Goal: Transaction & Acquisition: Book appointment/travel/reservation

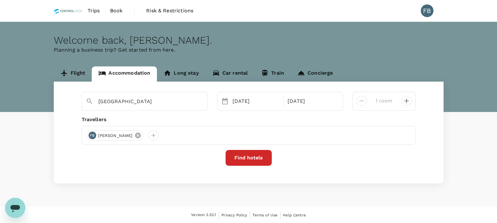
click at [141, 134] on icon at bounding box center [138, 135] width 7 height 7
click at [92, 134] on div at bounding box center [92, 135] width 10 height 10
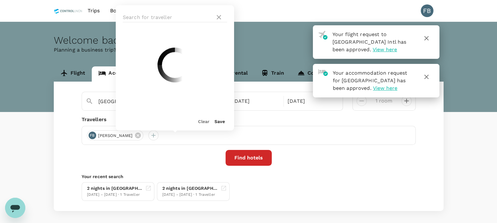
type input "[GEOGRAPHIC_DATA]"
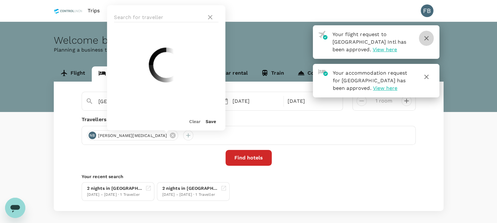
click at [427, 38] on icon "button" at bounding box center [427, 39] width 8 height 8
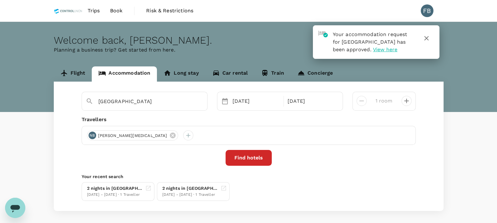
click at [426, 37] on icon "button" at bounding box center [426, 38] width 4 height 4
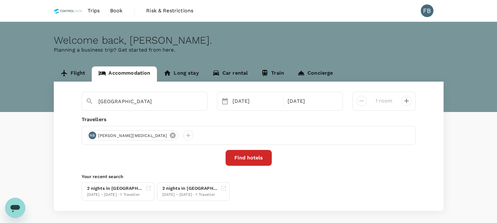
click at [170, 136] on icon at bounding box center [173, 136] width 6 height 6
click at [90, 135] on div at bounding box center [92, 135] width 10 height 10
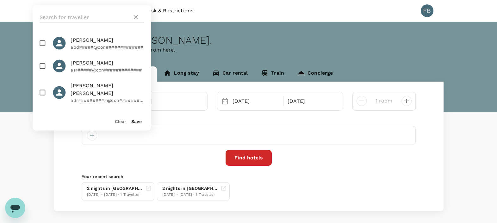
click at [83, 14] on input "text" at bounding box center [85, 17] width 90 height 10
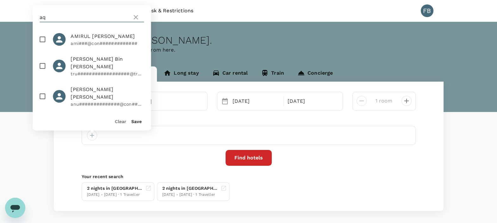
scroll to position [356, 0]
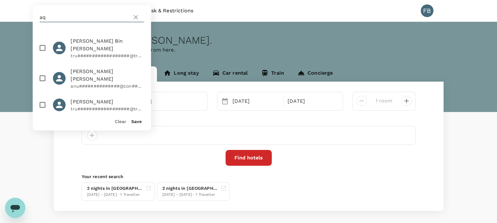
type input "aq"
click at [44, 98] on input "checkbox" at bounding box center [42, 104] width 13 height 13
checkbox input "true"
click at [138, 123] on button "Save" at bounding box center [136, 121] width 10 height 5
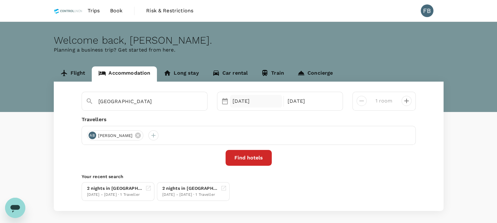
click at [256, 97] on div "23 Sep" at bounding box center [256, 101] width 53 height 13
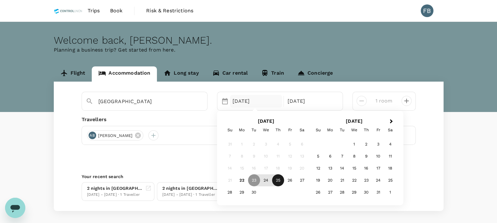
click at [280, 181] on div "25" at bounding box center [278, 180] width 12 height 12
click at [253, 181] on div "23" at bounding box center [254, 180] width 12 height 12
click at [236, 102] on div "25 Sep" at bounding box center [256, 101] width 53 height 13
click at [254, 180] on div "23" at bounding box center [254, 180] width 12 height 12
click at [277, 179] on div "25" at bounding box center [278, 180] width 12 height 12
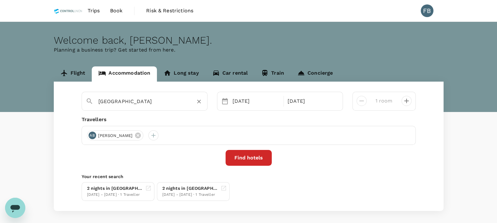
click at [147, 98] on input "Golden Valley Hotel" at bounding box center [141, 102] width 87 height 10
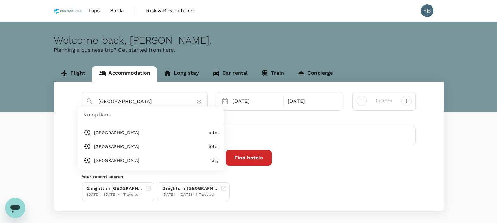
click at [147, 98] on input "Golden Valley Hotel" at bounding box center [141, 102] width 87 height 10
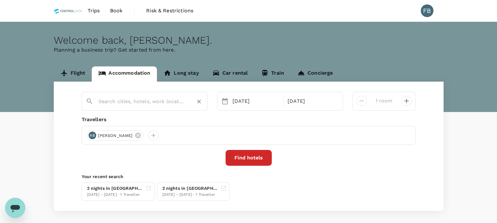
drag, startPoint x: 127, startPoint y: 103, endPoint x: 124, endPoint y: 104, distance: 3.2
click at [127, 103] on input "text" at bounding box center [141, 102] width 87 height 10
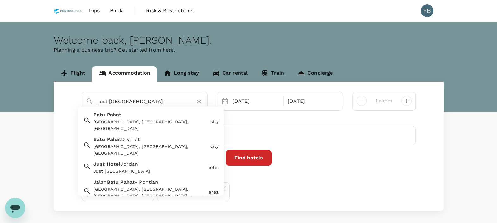
type input "just hotel batu pahat"
click at [114, 104] on input "text" at bounding box center [141, 102] width 87 height 10
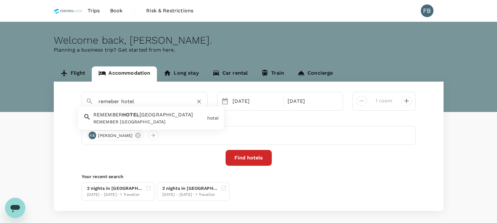
click at [160, 99] on input "remeber hotel" at bounding box center [141, 102] width 87 height 10
type input "remeber hotel"
click at [154, 97] on input "text" at bounding box center [141, 102] width 87 height 10
click at [162, 96] on div at bounding box center [148, 98] width 110 height 15
click at [160, 98] on input "text" at bounding box center [141, 102] width 87 height 10
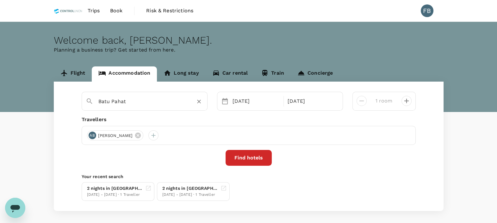
type input "Batu Pahat"
click at [264, 159] on button "Find hotels" at bounding box center [249, 158] width 46 height 16
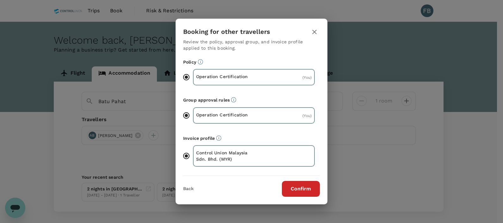
click at [304, 185] on button "Confirm" at bounding box center [301, 189] width 38 height 16
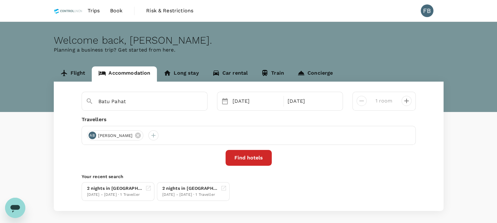
click at [250, 161] on button "Find hotels" at bounding box center [249, 158] width 46 height 16
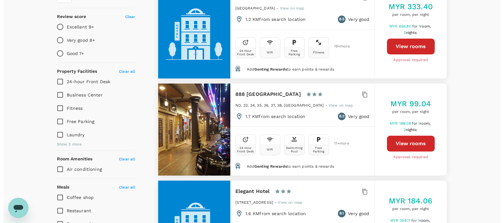
scroll to position [198, 0]
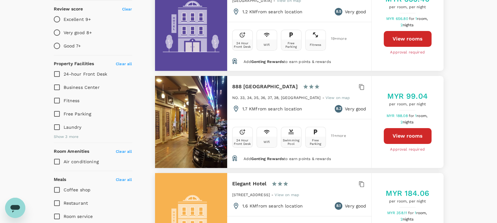
click at [399, 128] on button "View rooms" at bounding box center [408, 136] width 48 height 16
type input "325.39"
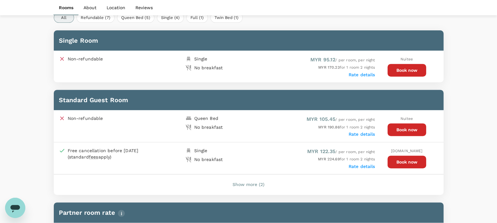
scroll to position [356, 0]
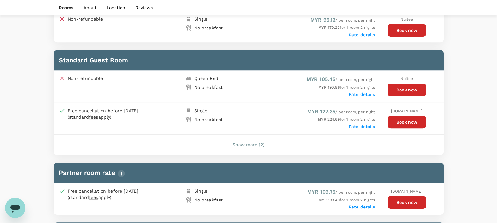
click at [255, 143] on button "Show more (2)" at bounding box center [249, 144] width 50 height 15
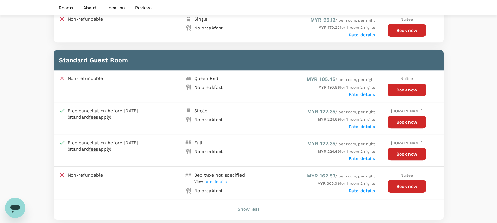
click at [404, 91] on button "Book now" at bounding box center [407, 90] width 39 height 13
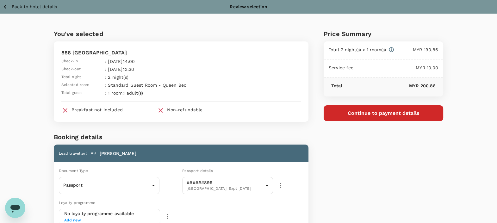
click at [342, 114] on button "Continue to payment details" at bounding box center [384, 113] width 120 height 16
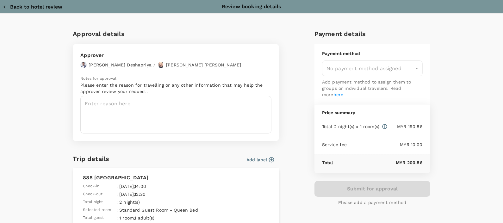
type input "9e254831-a140-43d4-90d9-f4bdc71b84d3"
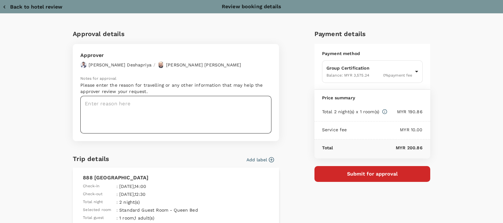
click at [187, 105] on textarea at bounding box center [175, 115] width 191 height 38
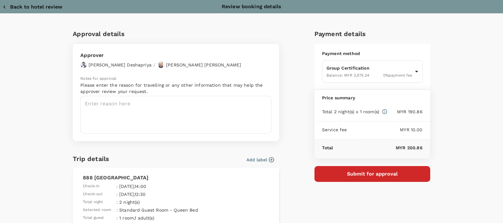
click at [185, 105] on textarea at bounding box center [175, 115] width 191 height 38
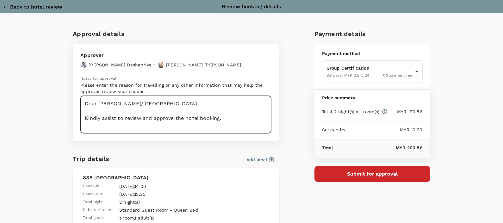
scroll to position [2, 0]
click at [91, 129] on textarea "Dear [PERSON_NAME]/[GEOGRAPHIC_DATA], Kindly assist to review and approve the h…" at bounding box center [175, 115] width 191 height 38
paste textarea ": Program: MTCS Client: 873356; Gerak Saga Sdn Bhd Auditor: [PERSON_NAME] Audt …"
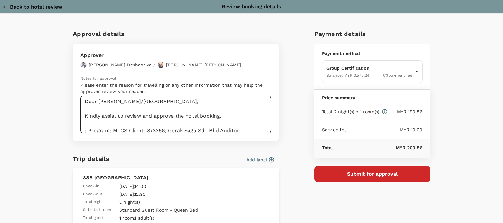
scroll to position [17, 0]
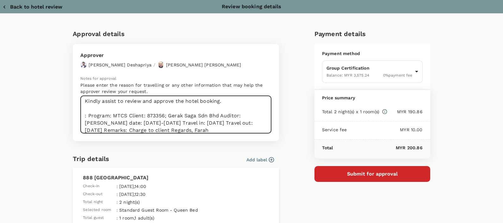
click at [86, 117] on textarea "Dear [PERSON_NAME]/[GEOGRAPHIC_DATA], Kindly assist to review and approve the h…" at bounding box center [175, 115] width 191 height 38
click at [115, 115] on textarea "Dear [PERSON_NAME]/[GEOGRAPHIC_DATA], Kindly assist to review and approve the h…" at bounding box center [175, 115] width 191 height 38
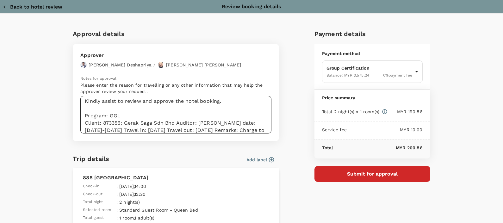
drag, startPoint x: 130, startPoint y: 114, endPoint x: 112, endPoint y: 119, distance: 18.0
click at [130, 114] on textarea "Dear [PERSON_NAME]/[GEOGRAPHIC_DATA], Kindly assist to review and approve the h…" at bounding box center [175, 115] width 191 height 38
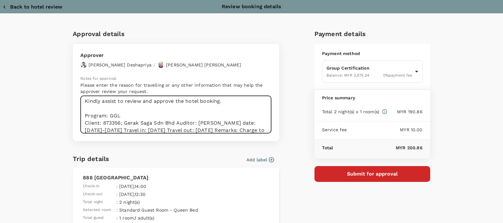
drag, startPoint x: 100, startPoint y: 122, endPoint x: 173, endPoint y: 121, distance: 72.5
click at [173, 121] on textarea "Dear [PERSON_NAME]/[GEOGRAPHIC_DATA], Kindly assist to review and approve the h…" at bounding box center [175, 115] width 191 height 38
paste textarea "903340 Mercatura Biomass Sdn Bhd"
click at [118, 123] on textarea "Dear [PERSON_NAME]/[GEOGRAPHIC_DATA], Kindly assist to review and approve the h…" at bounding box center [175, 115] width 191 height 38
drag, startPoint x: 196, startPoint y: 122, endPoint x: 212, endPoint y: 131, distance: 17.7
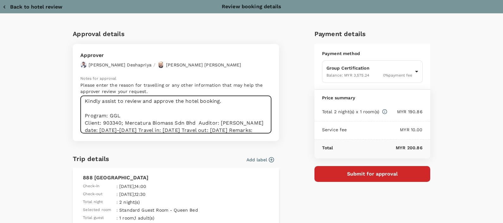
click at [197, 122] on textarea "Dear [PERSON_NAME]/[GEOGRAPHIC_DATA], Kindly assist to review and approve the h…" at bounding box center [175, 115] width 191 height 38
click at [207, 124] on textarea "Dear [PERSON_NAME]/[GEOGRAPHIC_DATA], Kindly assist to review and approve the h…" at bounding box center [175, 115] width 191 height 38
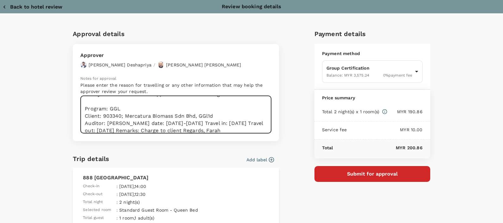
click at [86, 130] on textarea "Dear [PERSON_NAME]/[GEOGRAPHIC_DATA], Kindly assist to review and approve the h…" at bounding box center [175, 115] width 191 height 38
click at [91, 129] on textarea "Dear [PERSON_NAME]/[GEOGRAPHIC_DATA], Kindly assist to review and approve the h…" at bounding box center [175, 115] width 191 height 38
drag, startPoint x: 129, startPoint y: 123, endPoint x: 105, endPoint y: 124, distance: 24.4
click at [105, 124] on textarea "Dear [PERSON_NAME]/[GEOGRAPHIC_DATA], Kindly assist to review and approve the h…" at bounding box center [175, 115] width 191 height 38
click at [156, 129] on textarea "Dear [PERSON_NAME]/[GEOGRAPHIC_DATA], Kindly assist to review and approve the h…" at bounding box center [175, 115] width 191 height 38
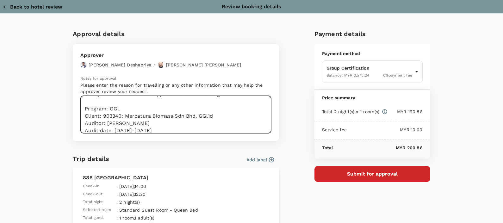
scroll to position [31, 0]
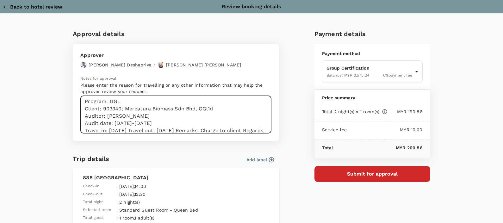
click at [130, 129] on textarea "Dear [PERSON_NAME]/[GEOGRAPHIC_DATA], Kindly assist to review and approve the h…" at bounding box center [175, 115] width 191 height 38
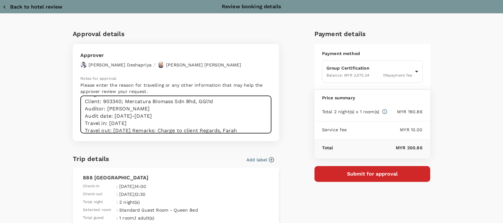
click at [134, 128] on textarea "Dear [PERSON_NAME]/[GEOGRAPHIC_DATA], Kindly assist to review and approve the h…" at bounding box center [175, 115] width 191 height 38
click at [150, 130] on textarea "Dear [PERSON_NAME]/[GEOGRAPHIC_DATA], Kindly assist to review and approve the h…" at bounding box center [175, 115] width 191 height 38
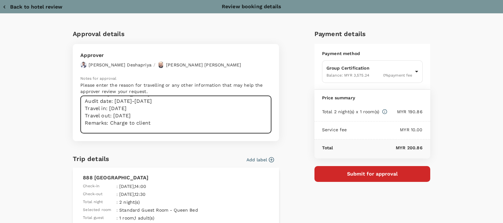
scroll to position [60, 0]
click at [105, 131] on textarea "Dear [PERSON_NAME]/[GEOGRAPHIC_DATA], Kindly assist to review and approve the h…" at bounding box center [175, 115] width 191 height 38
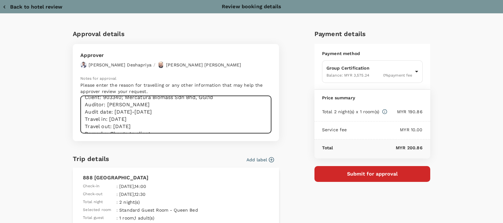
scroll to position [45, 0]
click at [110, 110] on textarea "Dear [PERSON_NAME]/[GEOGRAPHIC_DATA], Kindly assist to review and approve the h…" at bounding box center [175, 115] width 191 height 38
click at [112, 109] on textarea "Dear [PERSON_NAME]/[GEOGRAPHIC_DATA], Kindly assist to review and approve the h…" at bounding box center [175, 115] width 191 height 38
click at [107, 116] on textarea "Dear [PERSON_NAME]/[GEOGRAPHIC_DATA], Kindly assist to review and approve the h…" at bounding box center [175, 115] width 191 height 38
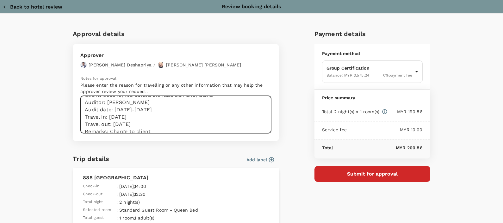
click at [107, 116] on textarea "Dear [PERSON_NAME]/[GEOGRAPHIC_DATA], Kindly assist to review and approve the h…" at bounding box center [175, 115] width 191 height 38
click at [88, 117] on textarea "Dear [PERSON_NAME]/[GEOGRAPHIC_DATA], Kindly assist to review and approve the h…" at bounding box center [175, 115] width 191 height 38
drag, startPoint x: 125, startPoint y: 109, endPoint x: 114, endPoint y: 110, distance: 11.4
click at [114, 110] on textarea "Dear [PERSON_NAME]/[GEOGRAPHIC_DATA], Kindly assist to review and approve the h…" at bounding box center [175, 115] width 191 height 38
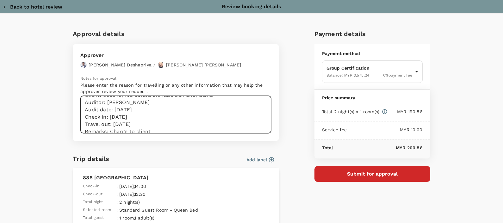
click at [108, 114] on textarea "Dear [PERSON_NAME]/[GEOGRAPHIC_DATA], Kindly assist to review and approve the h…" at bounding box center [175, 115] width 191 height 38
drag, startPoint x: 132, startPoint y: 115, endPoint x: 114, endPoint y: 116, distance: 17.8
click at [114, 116] on textarea "Dear [PERSON_NAME]/[GEOGRAPHIC_DATA], Kindly assist to review and approve the h…" at bounding box center [175, 115] width 191 height 38
drag, startPoint x: 148, startPoint y: 115, endPoint x: 107, endPoint y: 115, distance: 40.2
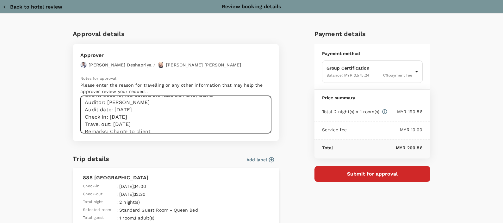
click at [107, 115] on textarea "Dear [PERSON_NAME]/[GEOGRAPHIC_DATA], Kindly assist to review and approve the h…" at bounding box center [175, 115] width 191 height 38
drag, startPoint x: 138, startPoint y: 126, endPoint x: 110, endPoint y: 123, distance: 28.0
click at [110, 123] on textarea "Dear [PERSON_NAME]/[GEOGRAPHIC_DATA], Kindly assist to review and approve the h…" at bounding box center [175, 115] width 191 height 38
paste textarea "[DATE]"
drag, startPoint x: 114, startPoint y: 122, endPoint x: 115, endPoint y: 126, distance: 4.0
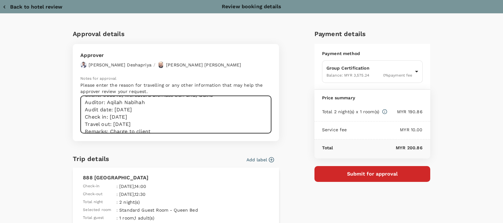
click at [114, 122] on textarea "Dear [PERSON_NAME]/[GEOGRAPHIC_DATA], Kindly assist to review and approve the h…" at bounding box center [175, 115] width 191 height 38
click at [82, 120] on textarea "Dear [PERSON_NAME]/[GEOGRAPHIC_DATA], Kindly assist to review and approve the h…" at bounding box center [175, 115] width 191 height 38
click at [85, 123] on textarea "Dear [PERSON_NAME]/[GEOGRAPHIC_DATA], Kindly assist to review and approve the h…" at bounding box center [175, 115] width 191 height 38
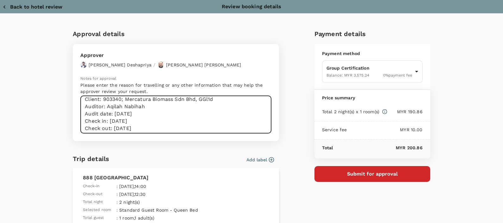
scroll to position [72, 0]
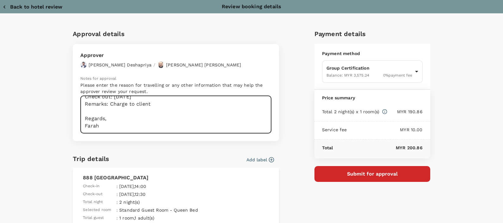
click at [106, 104] on textarea "Dear [PERSON_NAME]/[GEOGRAPHIC_DATA], Kindly assist to review and approve the h…" at bounding box center [175, 115] width 191 height 38
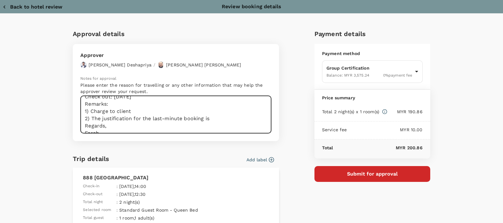
click at [206, 115] on textarea "Dear [PERSON_NAME]/[GEOGRAPHIC_DATA], Kindly assist to review and approve the h…" at bounding box center [175, 115] width 191 height 38
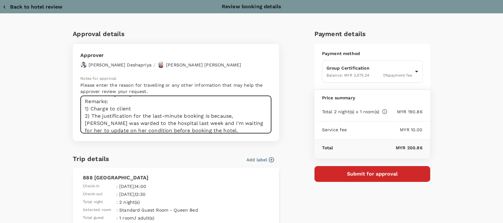
click at [171, 123] on textarea "Dear [PERSON_NAME]/[GEOGRAPHIC_DATA], Kindly assist to review and approve the h…" at bounding box center [175, 115] width 191 height 38
click at [220, 128] on textarea "Dear [PERSON_NAME]/[GEOGRAPHIC_DATA], Kindly assist to review and approve the h…" at bounding box center [175, 115] width 191 height 38
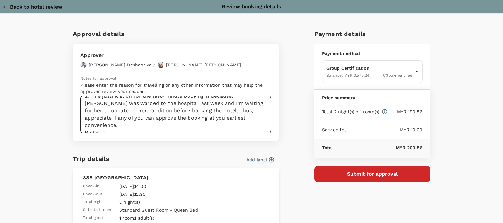
scroll to position [102, 0]
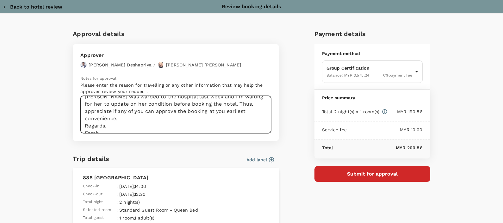
click at [83, 118] on textarea "Dear [PERSON_NAME]/[GEOGRAPHIC_DATA], Kindly assist to review and approve the h…" at bounding box center [175, 115] width 191 height 38
click at [87, 110] on textarea "Dear [PERSON_NAME]/[GEOGRAPHIC_DATA], Kindly assist to review and approve the h…" at bounding box center [175, 115] width 191 height 38
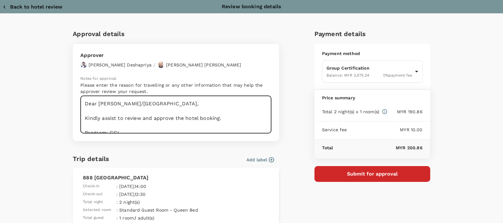
scroll to position [39, 0]
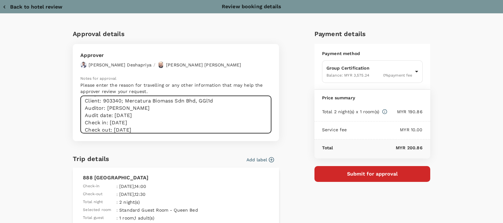
click at [205, 101] on textarea "Dear [PERSON_NAME]/[GEOGRAPHIC_DATA], Kindly assist to review and approve the h…" at bounding box center [175, 115] width 191 height 38
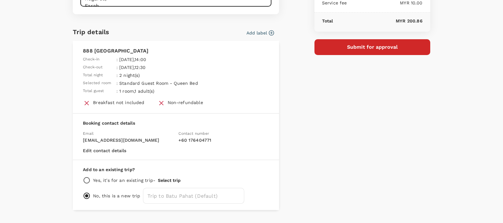
scroll to position [142, 0]
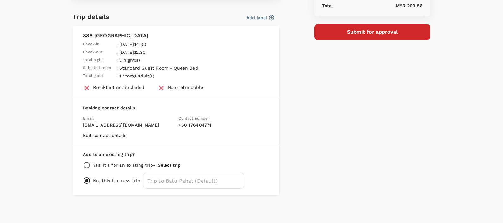
type textarea "Dear [PERSON_NAME]/[GEOGRAPHIC_DATA], Kindly assist to review and approve the h…"
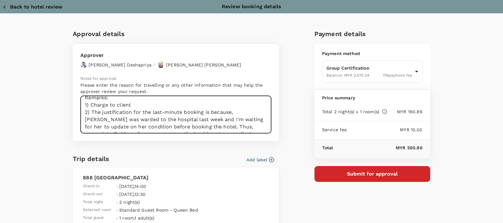
scroll to position [109, 0]
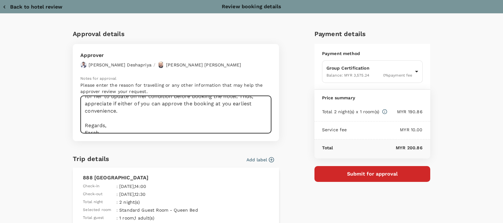
click at [343, 171] on button "Submit for approval" at bounding box center [373, 174] width 116 height 16
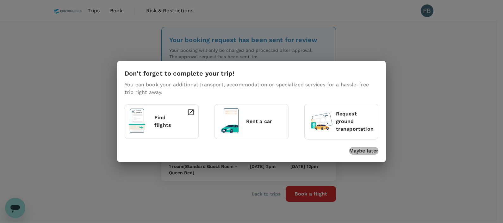
click at [359, 148] on p "Maybe later" at bounding box center [363, 151] width 29 height 8
